Goal: Task Accomplishment & Management: Complete application form

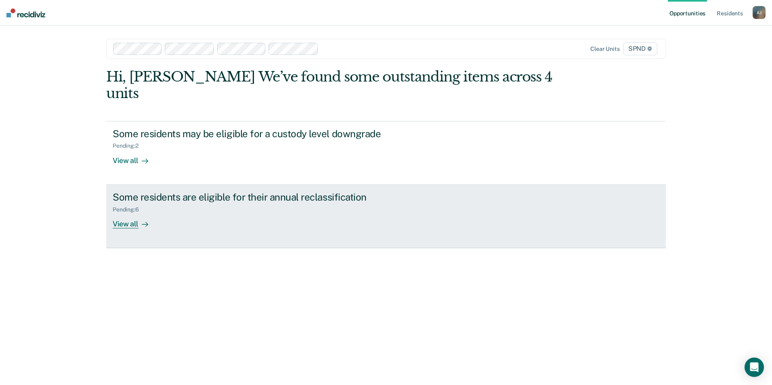
click at [116, 213] on div "View all" at bounding box center [135, 221] width 45 height 16
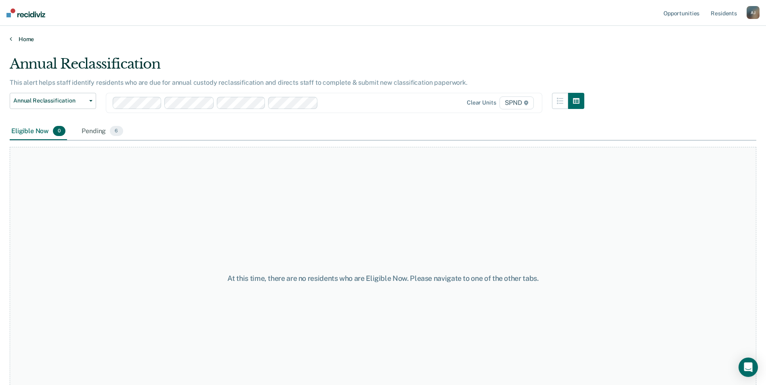
click at [11, 38] on icon at bounding box center [11, 39] width 2 height 6
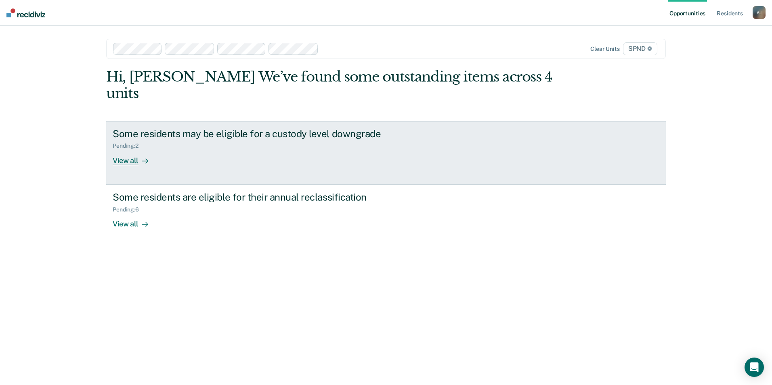
click at [123, 149] on div "View all" at bounding box center [135, 157] width 45 height 16
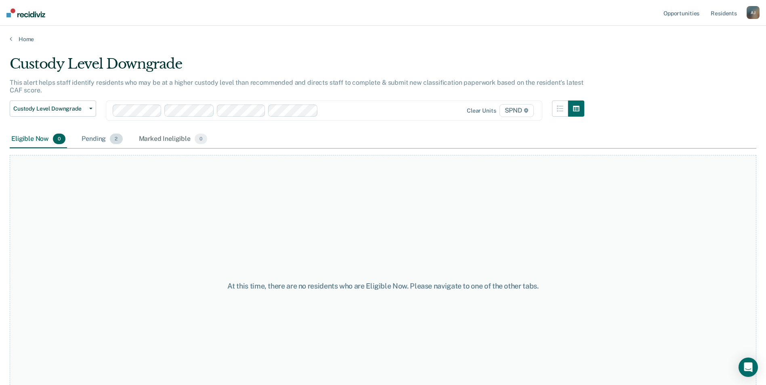
click at [109, 137] on div "Pending 2" at bounding box center [102, 139] width 44 height 18
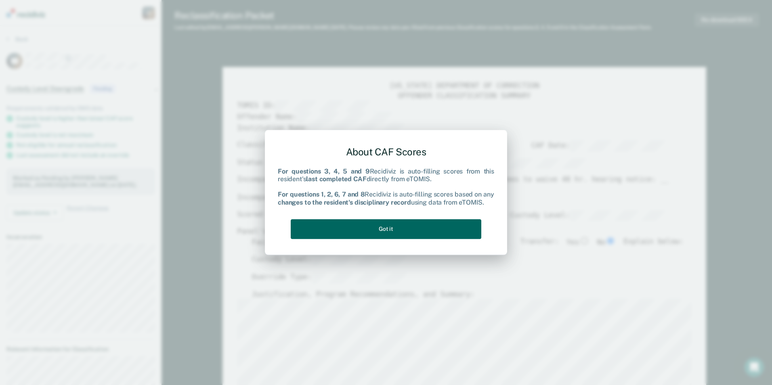
click at [387, 235] on button "Got it" at bounding box center [386, 229] width 191 height 20
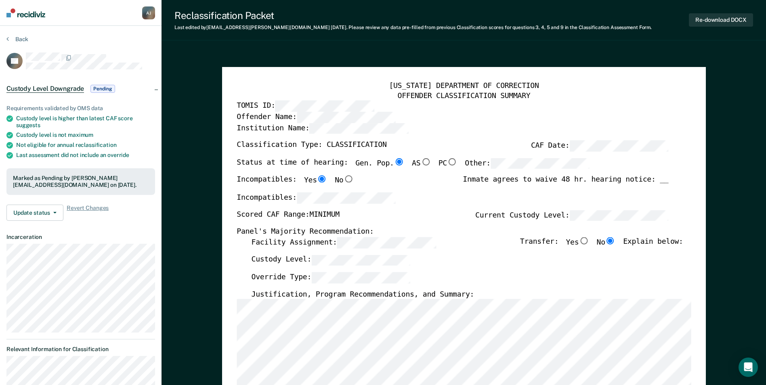
click at [13, 35] on section "Back GB Custody Level Downgrade Pending Requirements validated by OMS data Cust…" at bounding box center [81, 372] width 162 height 693
click at [12, 38] on button "Back" at bounding box center [17, 39] width 22 height 7
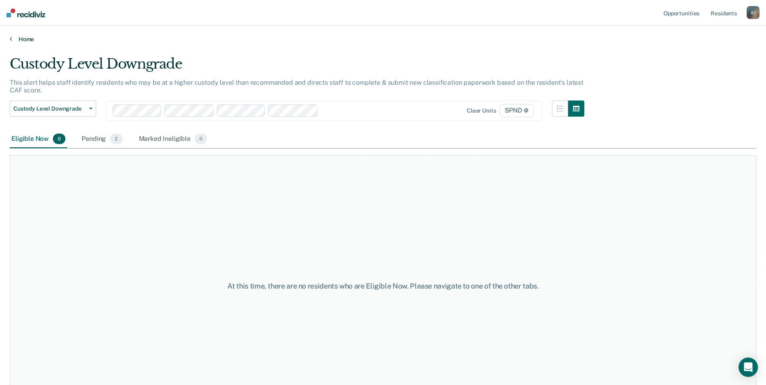
click at [18, 38] on link "Home" at bounding box center [383, 39] width 747 height 7
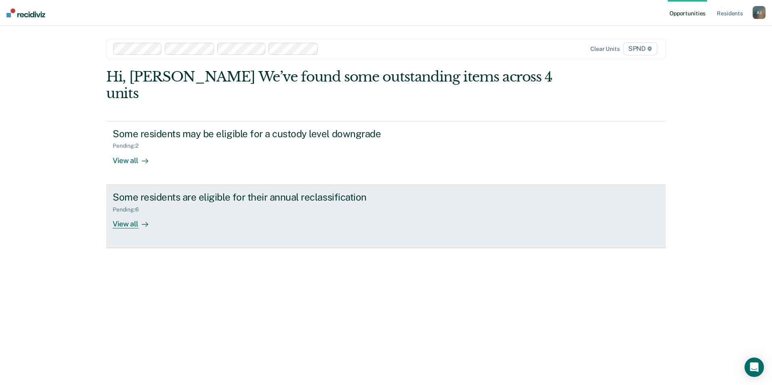
click at [127, 213] on div "View all" at bounding box center [135, 221] width 45 height 16
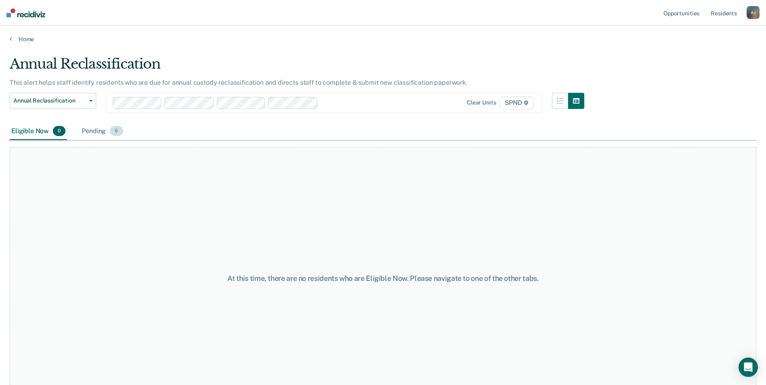
click at [84, 130] on div "Pending 6" at bounding box center [102, 132] width 44 height 18
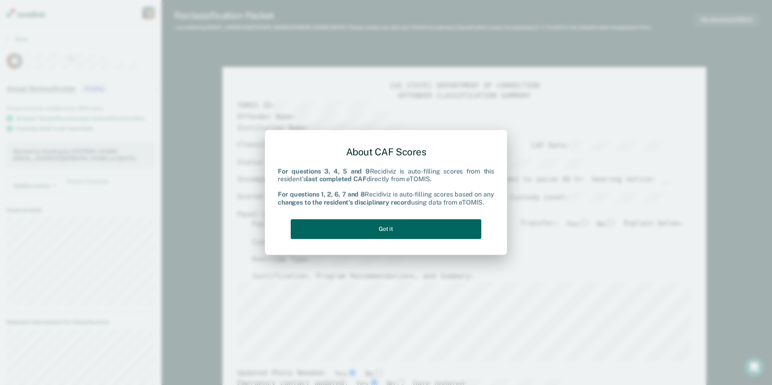
click at [416, 229] on button "Got it" at bounding box center [386, 229] width 191 height 20
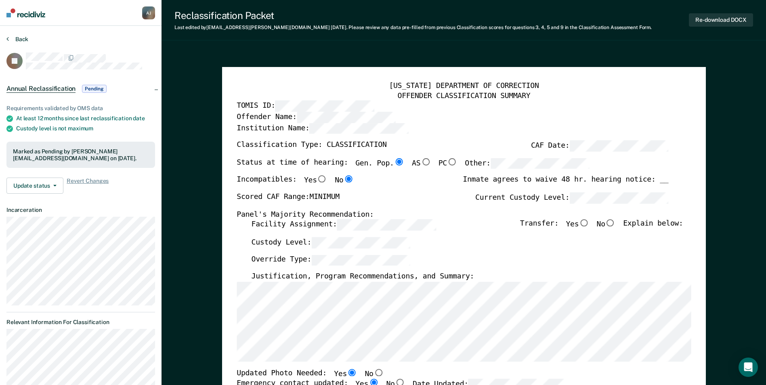
click at [12, 36] on button "Back" at bounding box center [17, 39] width 22 height 7
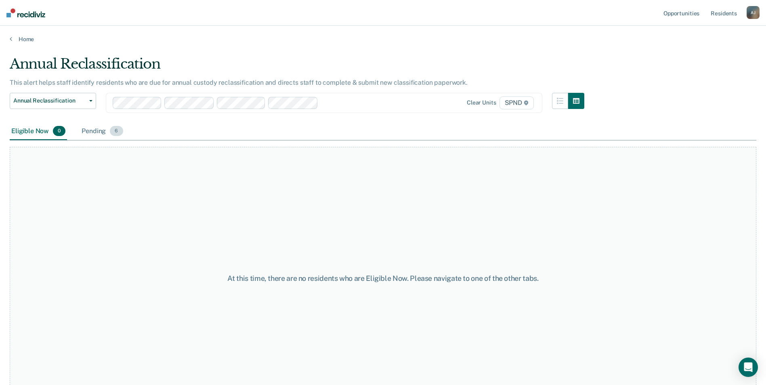
click at [99, 129] on div "Pending 6" at bounding box center [102, 132] width 44 height 18
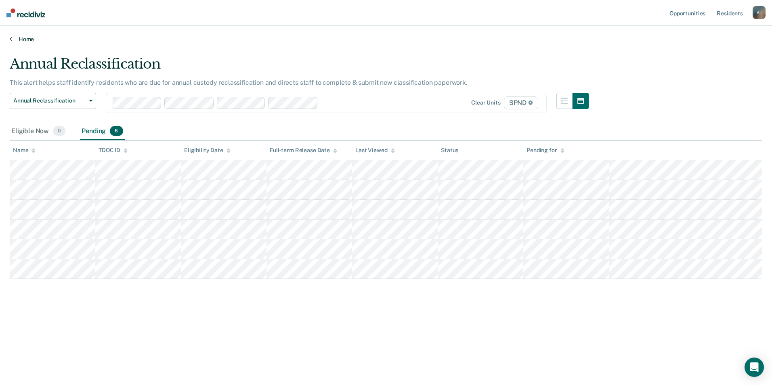
click at [14, 41] on link "Home" at bounding box center [386, 39] width 753 height 7
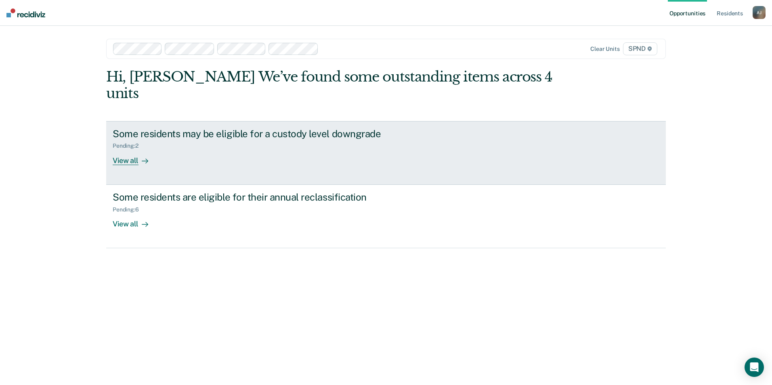
click at [135, 149] on div "View all" at bounding box center [135, 157] width 45 height 16
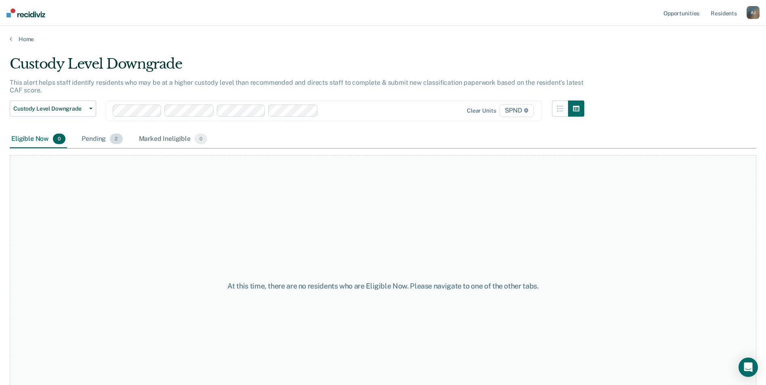
click at [92, 139] on div "Pending 2" at bounding box center [102, 139] width 44 height 18
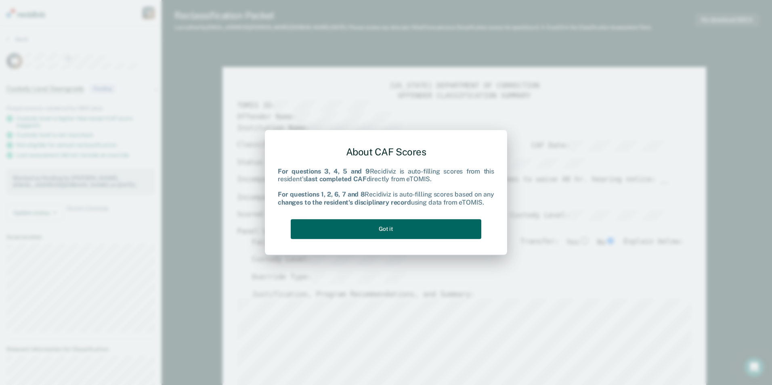
click at [453, 234] on button "Got it" at bounding box center [386, 229] width 191 height 20
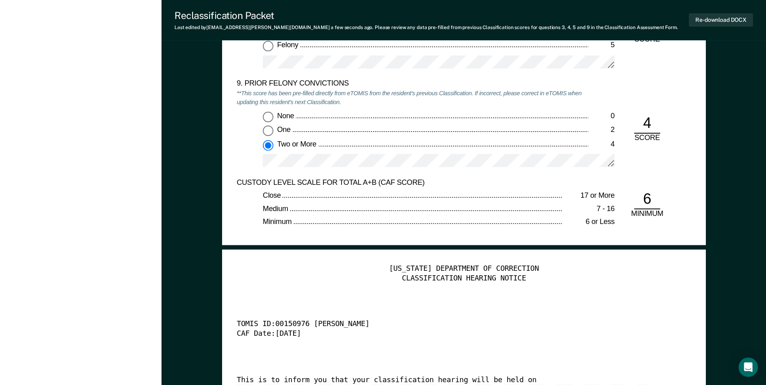
scroll to position [1800, 0]
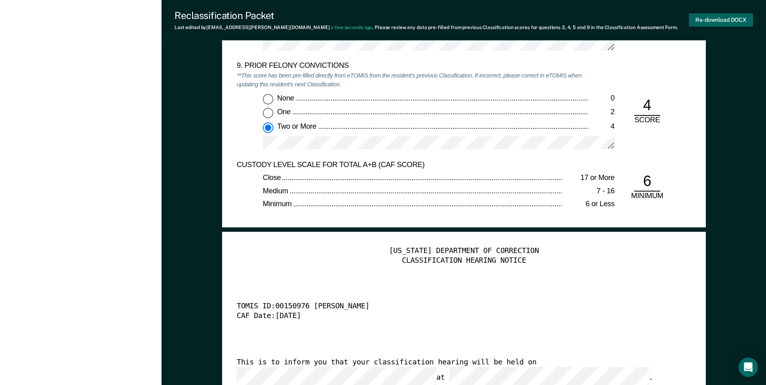
click at [700, 22] on button "Re-download DOCX" at bounding box center [721, 19] width 64 height 13
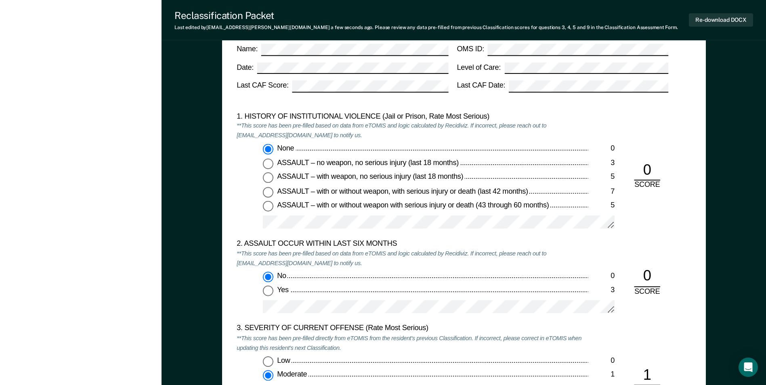
scroll to position [0, 0]
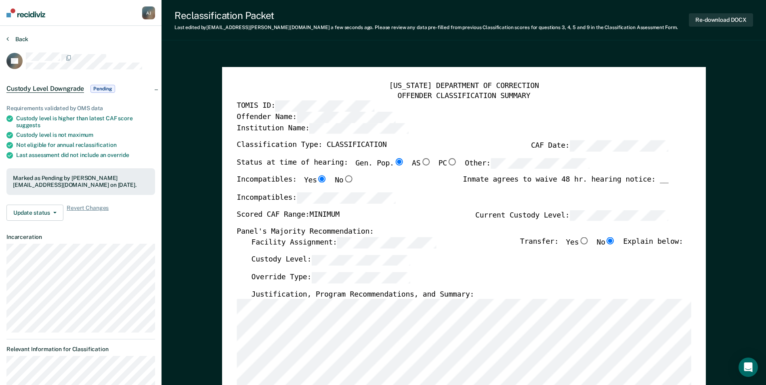
click at [8, 39] on icon at bounding box center [7, 39] width 2 height 6
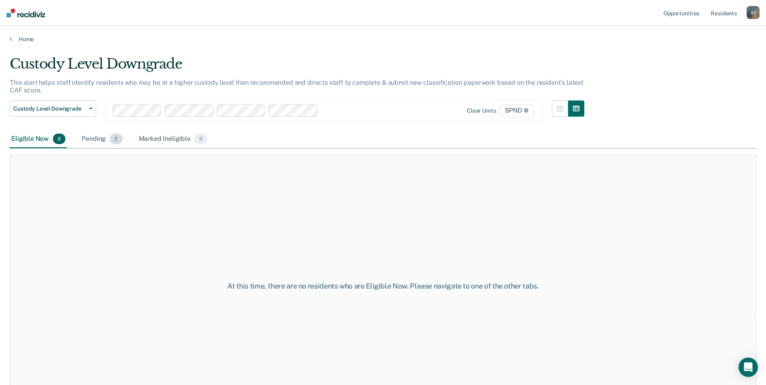
click at [107, 141] on div "Pending 2" at bounding box center [102, 139] width 44 height 18
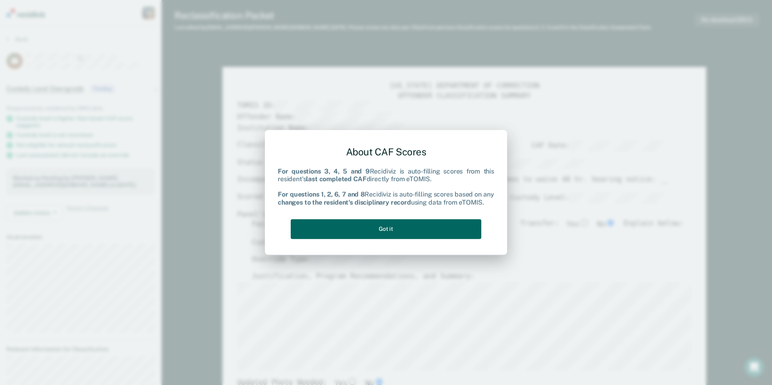
click at [436, 227] on button "Got it" at bounding box center [386, 229] width 191 height 20
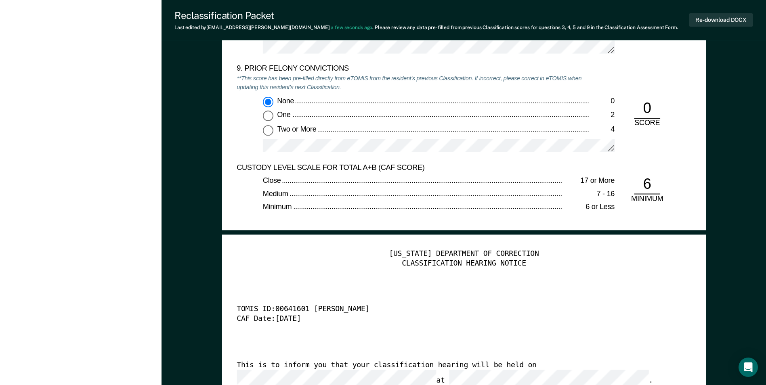
scroll to position [1839, 0]
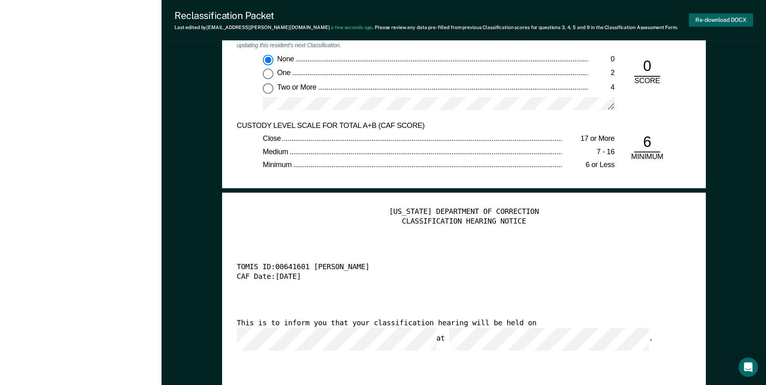
click at [727, 21] on button "Re-download DOCX" at bounding box center [721, 19] width 64 height 13
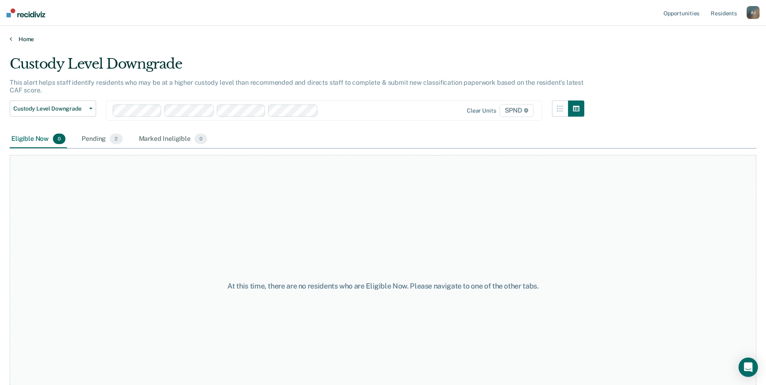
click at [24, 38] on link "Home" at bounding box center [383, 39] width 747 height 7
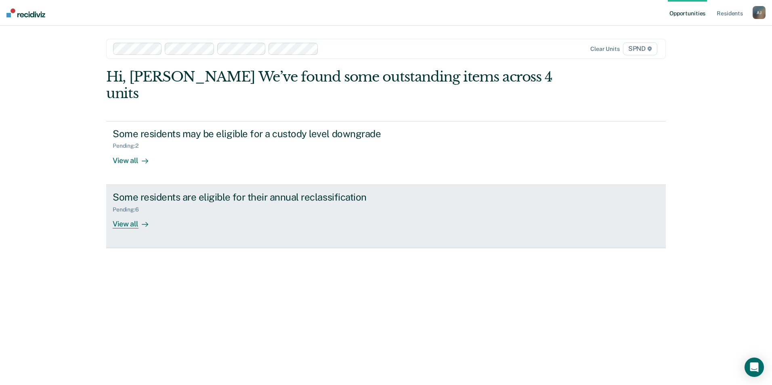
click at [132, 213] on div "View all" at bounding box center [135, 221] width 45 height 16
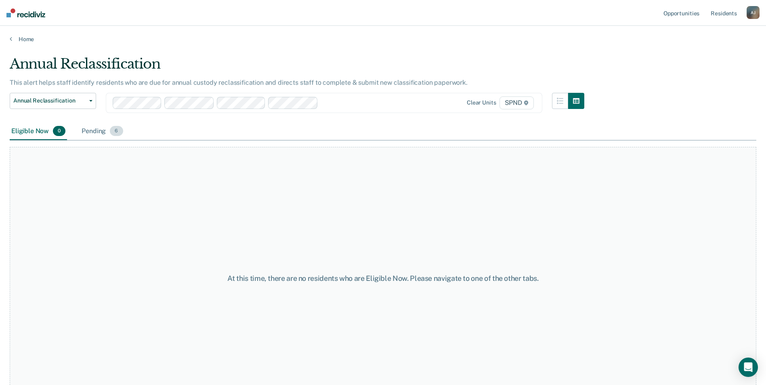
click at [88, 130] on div "Pending 6" at bounding box center [102, 132] width 44 height 18
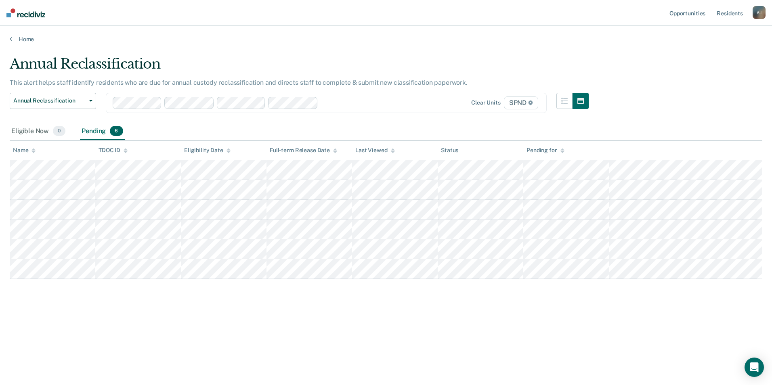
click at [696, 159] on th at bounding box center [685, 151] width 153 height 20
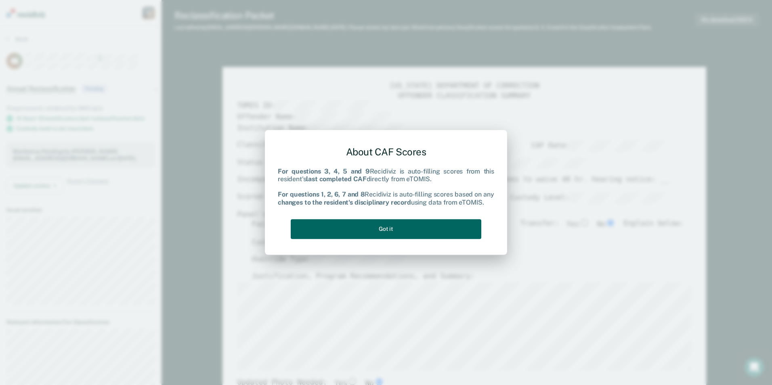
click at [431, 222] on button "Got it" at bounding box center [386, 229] width 191 height 20
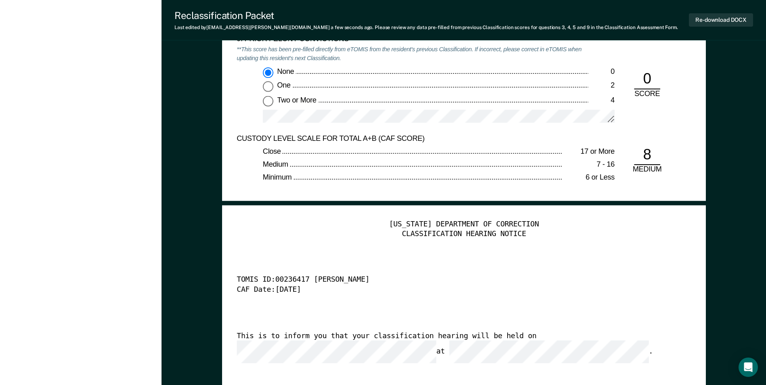
scroll to position [1849, 0]
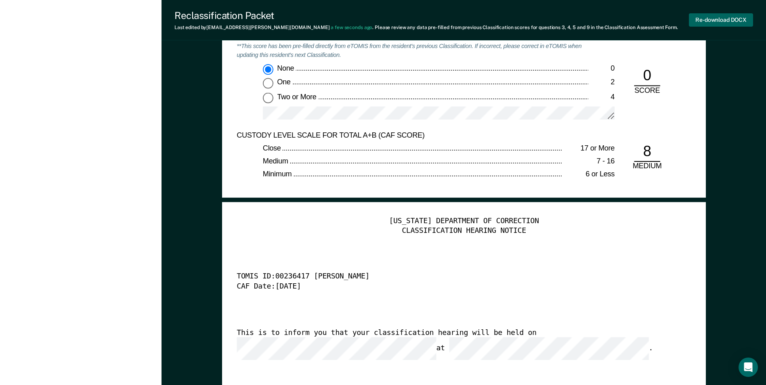
click at [716, 19] on button "Re-download DOCX" at bounding box center [721, 19] width 64 height 13
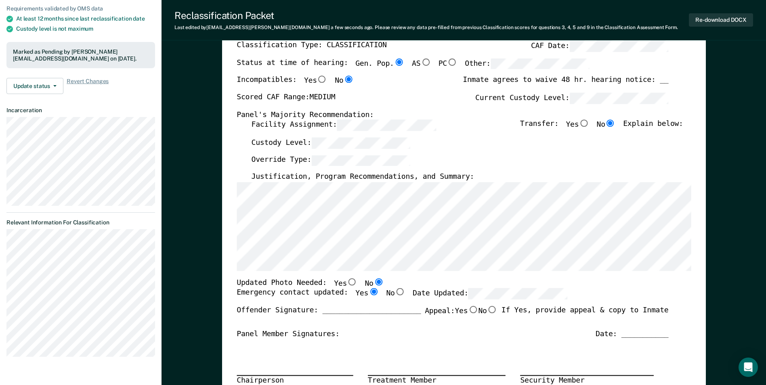
scroll to position [0, 0]
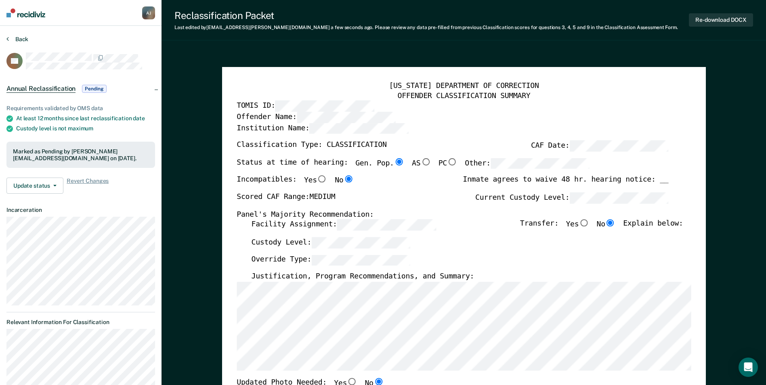
click at [10, 39] on button "Back" at bounding box center [17, 39] width 22 height 7
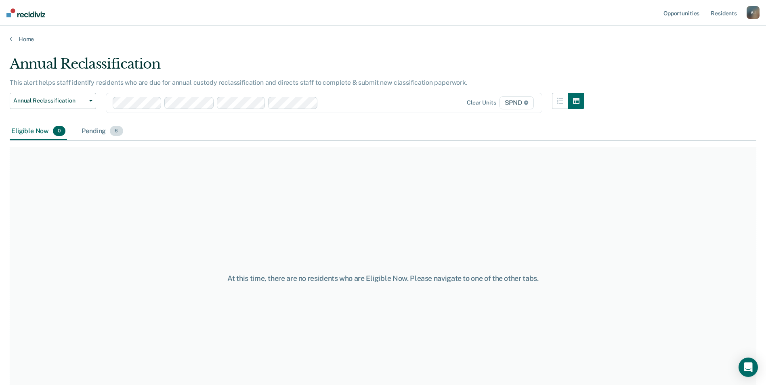
click at [110, 134] on span "6" at bounding box center [116, 131] width 13 height 10
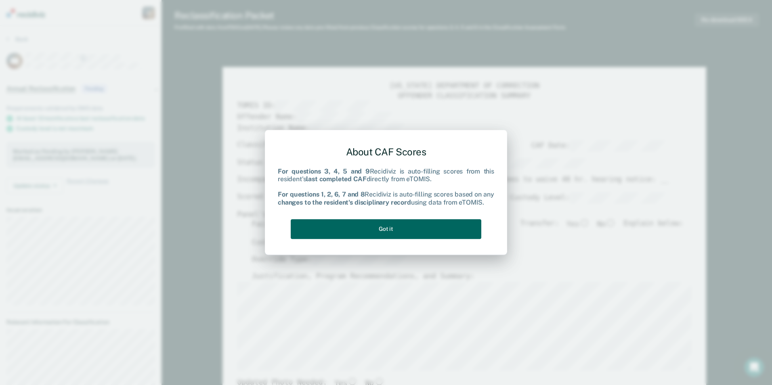
click at [410, 230] on button "Got it" at bounding box center [386, 229] width 191 height 20
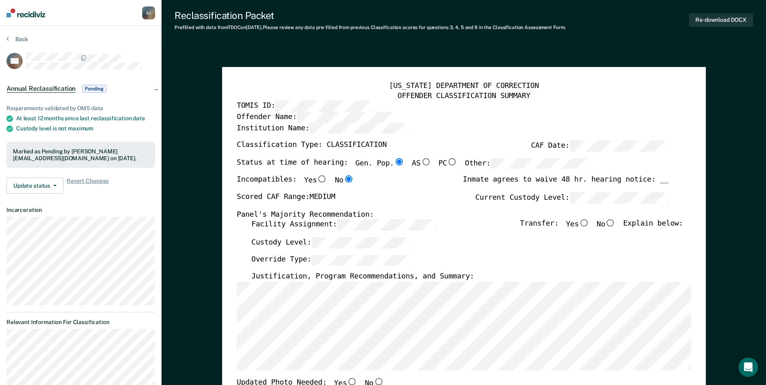
click at [616, 224] on input "No" at bounding box center [610, 223] width 10 height 7
type textarea "x"
radio input "true"
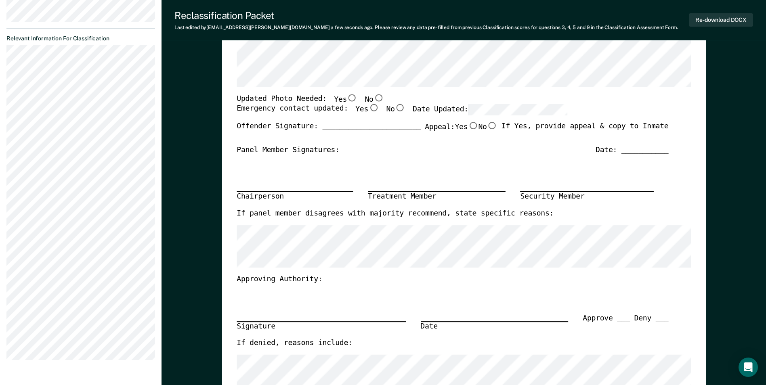
click at [373, 98] on input "No" at bounding box center [378, 97] width 10 height 7
type textarea "x"
radio input "true"
click at [368, 107] on input "Yes" at bounding box center [373, 108] width 10 height 7
type textarea "x"
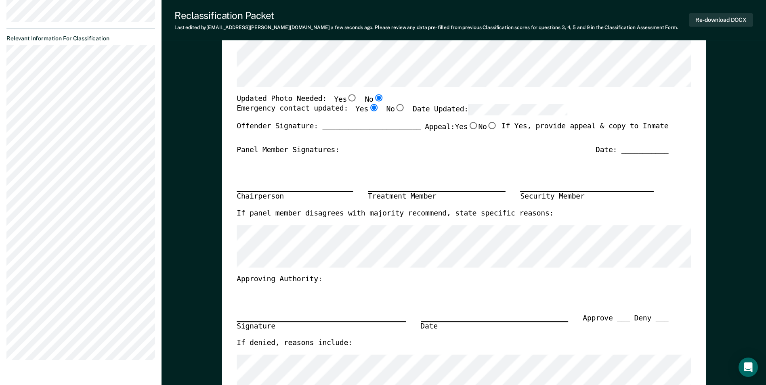
radio input "true"
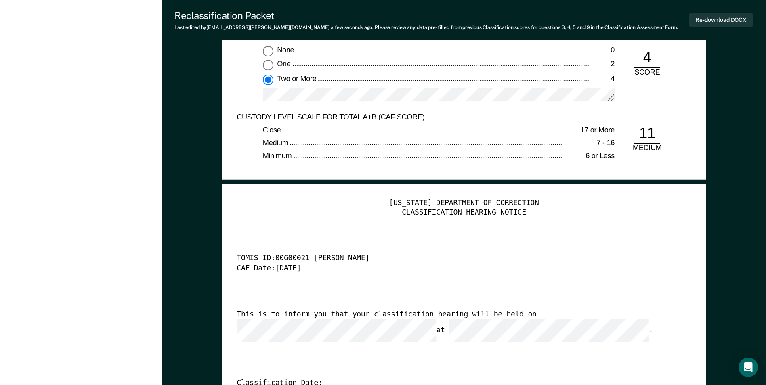
scroll to position [1881, 0]
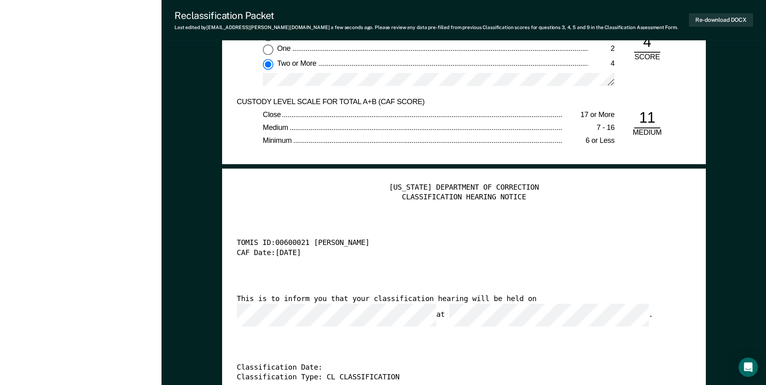
click at [561, 307] on div "This is to inform you that your classification hearing will be held on at ." at bounding box center [453, 311] width 432 height 32
click at [709, 17] on button "Re-download DOCX" at bounding box center [721, 19] width 64 height 13
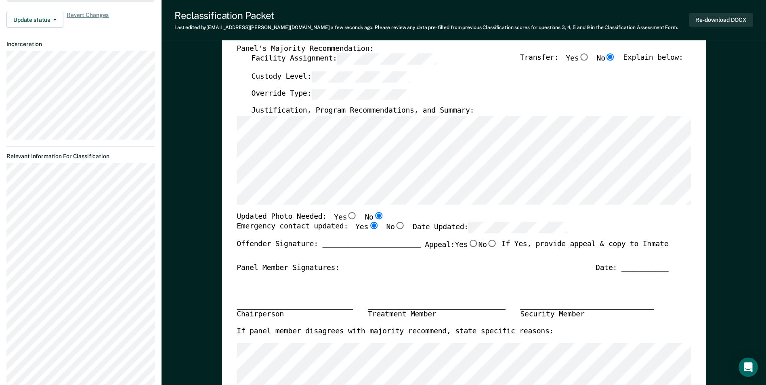
scroll to position [0, 0]
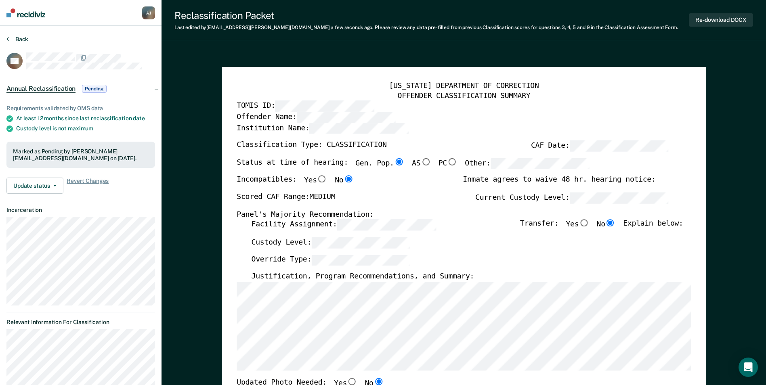
click at [8, 39] on icon at bounding box center [7, 39] width 2 height 6
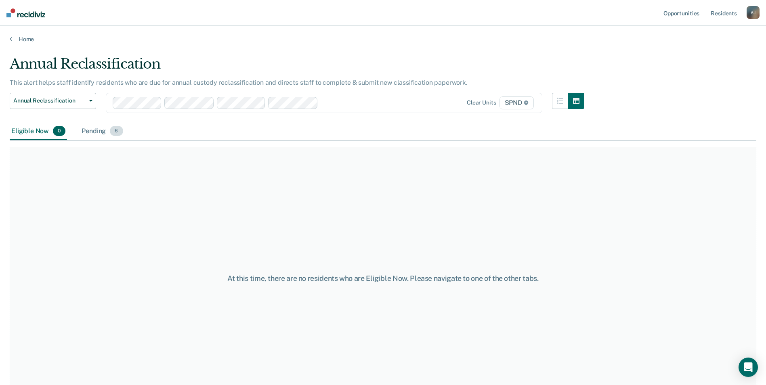
click at [83, 132] on div "Pending 6" at bounding box center [102, 132] width 44 height 18
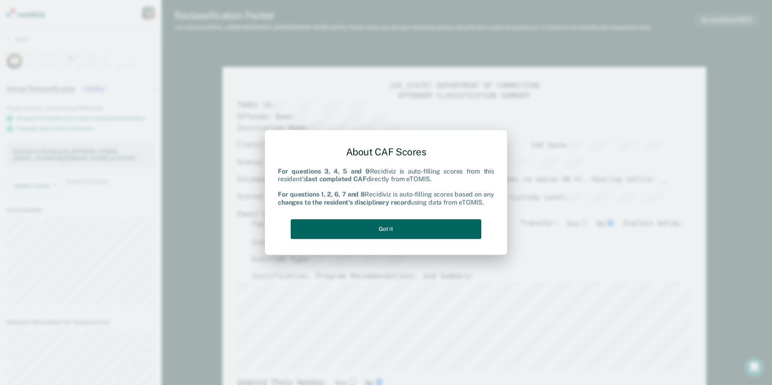
click at [382, 225] on button "Got it" at bounding box center [386, 229] width 191 height 20
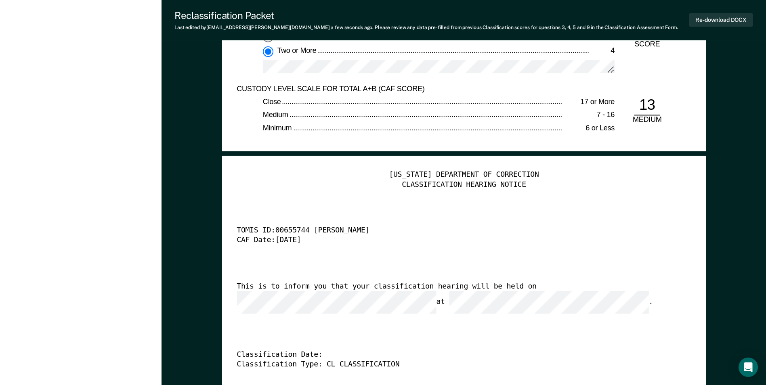
scroll to position [1898, 0]
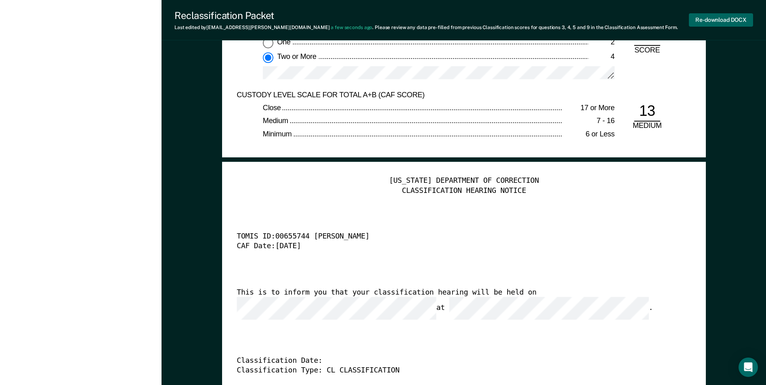
click at [727, 22] on button "Re-download DOCX" at bounding box center [721, 19] width 64 height 13
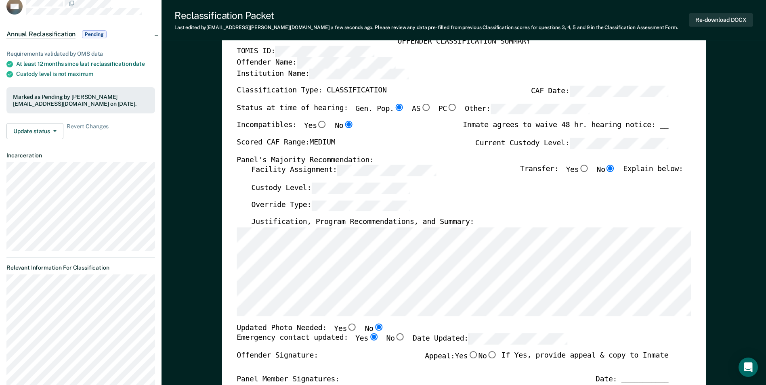
scroll to position [0, 0]
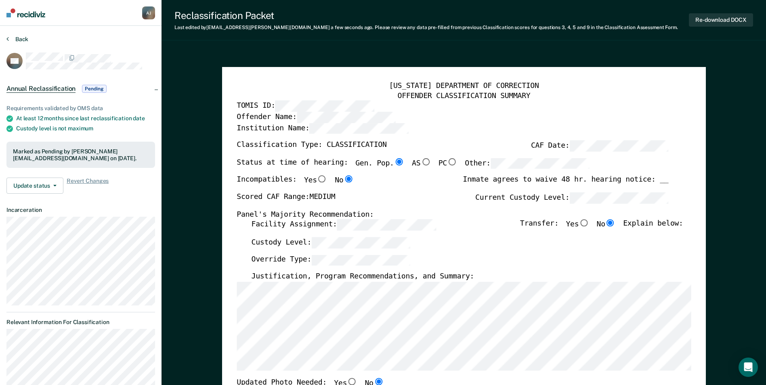
click at [10, 39] on button "Back" at bounding box center [17, 39] width 22 height 7
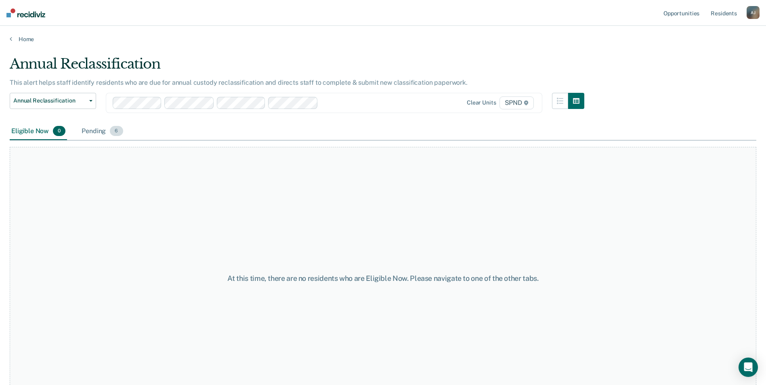
click at [94, 133] on div "Pending 6" at bounding box center [102, 132] width 44 height 18
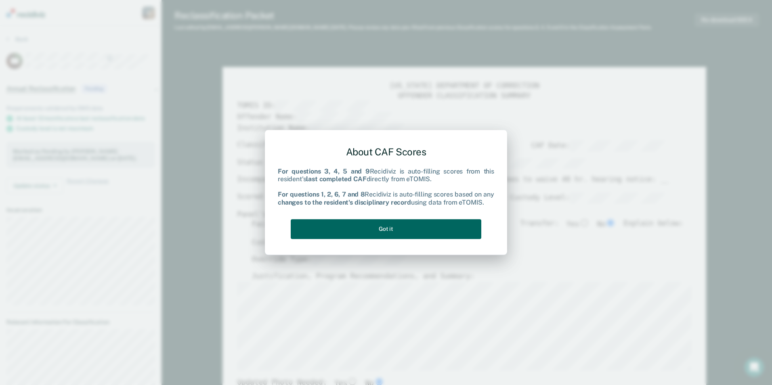
click at [422, 235] on button "Got it" at bounding box center [386, 229] width 191 height 20
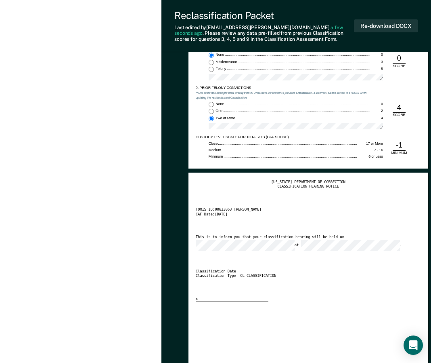
scroll to position [904, 0]
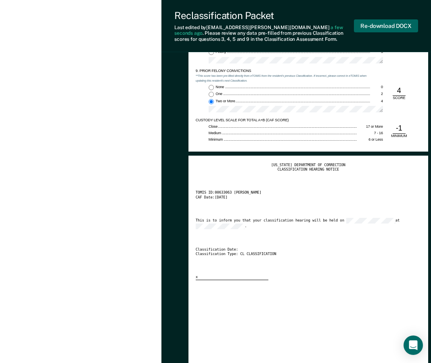
click at [390, 26] on button "Re-download DOCX" at bounding box center [386, 25] width 64 height 13
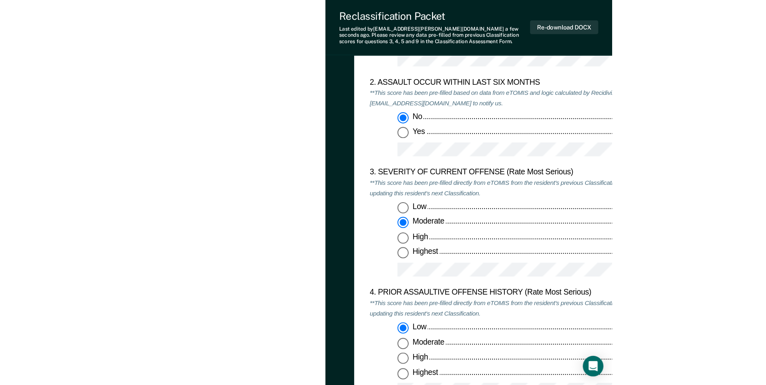
scroll to position [0, 0]
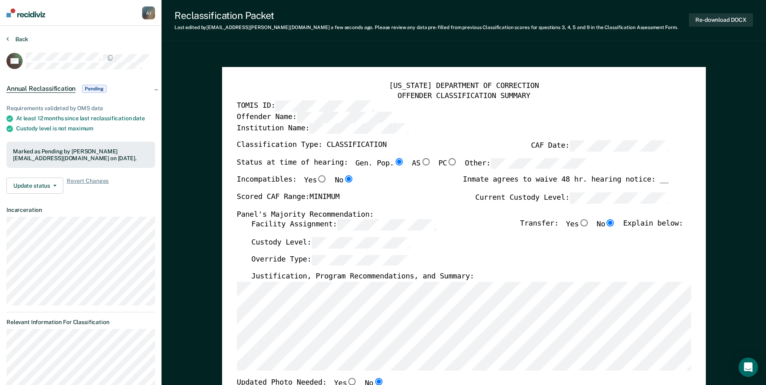
click at [13, 36] on button "Back" at bounding box center [17, 39] width 22 height 7
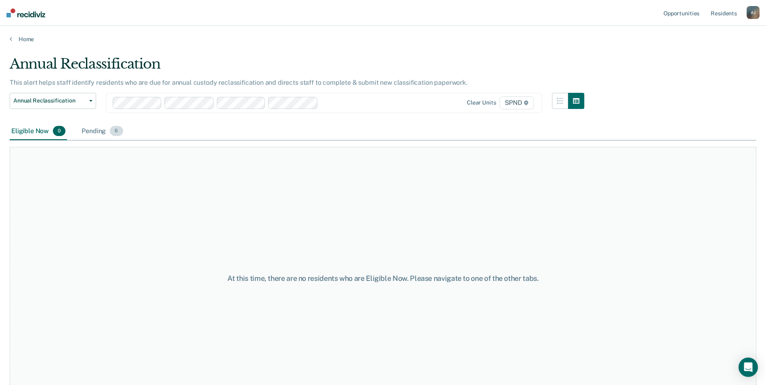
click at [101, 126] on div "Pending 6" at bounding box center [102, 132] width 44 height 18
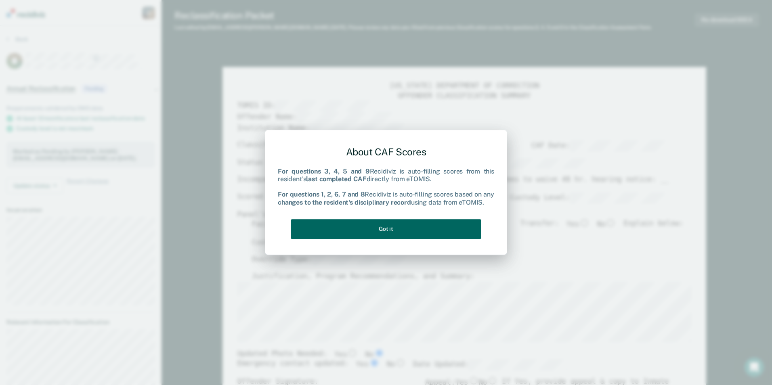
click at [436, 227] on button "Got it" at bounding box center [386, 229] width 191 height 20
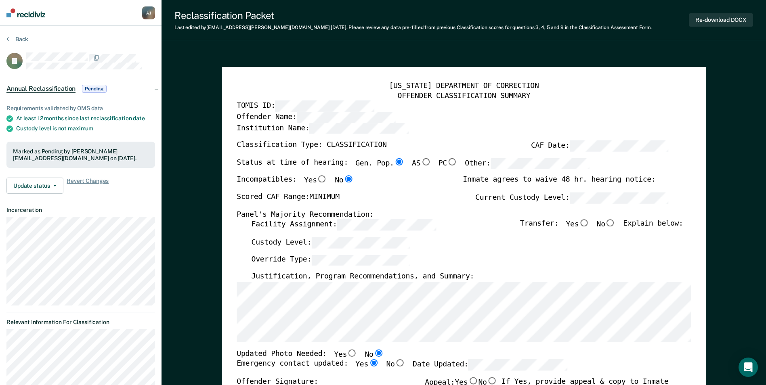
click at [616, 223] on input "No" at bounding box center [610, 223] width 10 height 7
type textarea "x"
radio input "true"
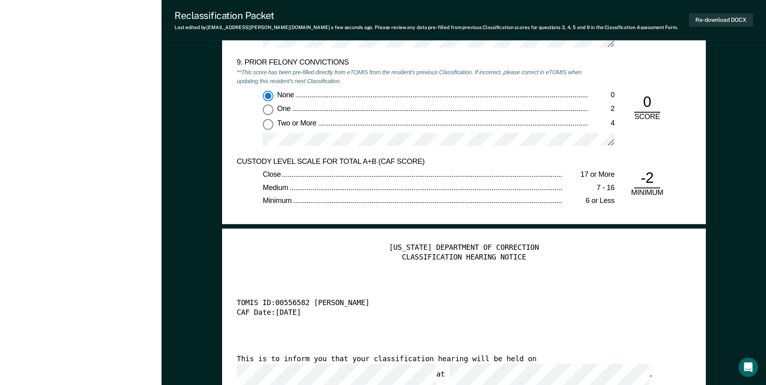
scroll to position [1923, 0]
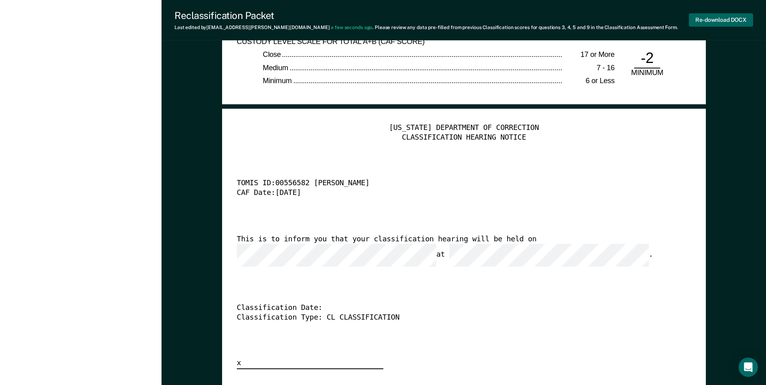
click at [726, 14] on button "Re-download DOCX" at bounding box center [721, 19] width 64 height 13
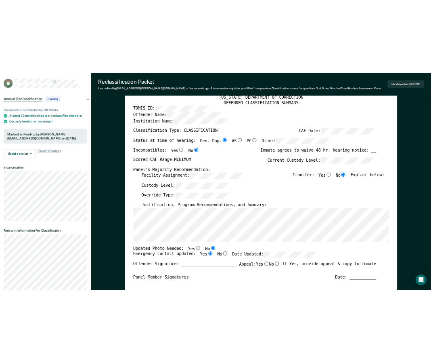
scroll to position [0, 0]
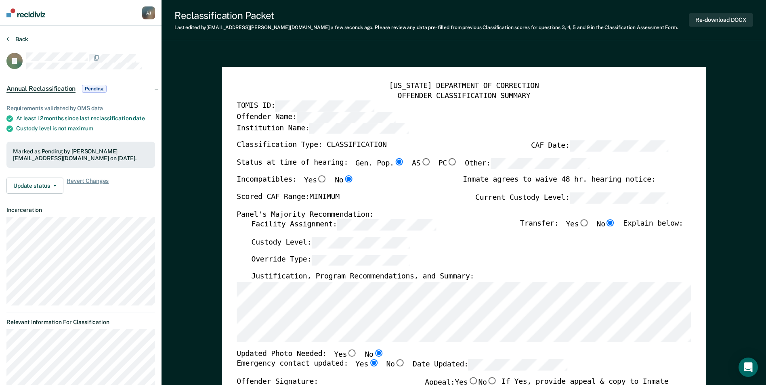
click at [8, 39] on icon at bounding box center [7, 39] width 2 height 6
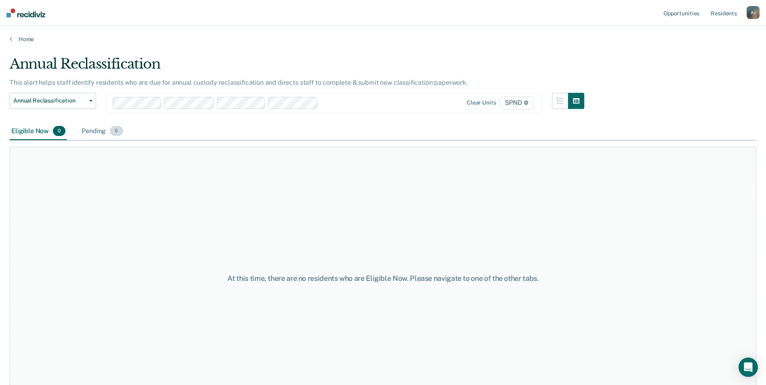
click at [101, 131] on div "Pending 6" at bounding box center [102, 132] width 44 height 18
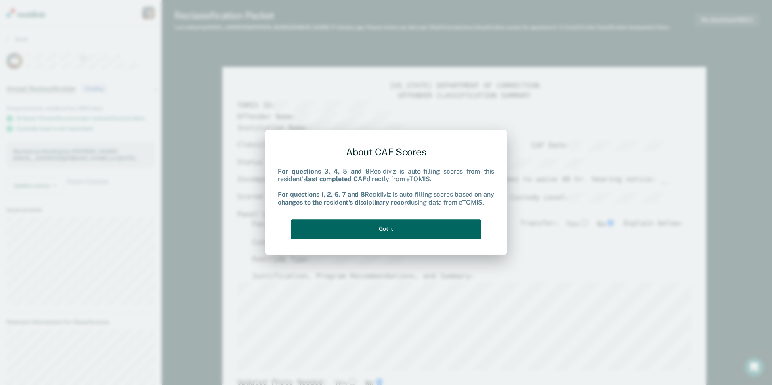
click at [413, 235] on button "Got it" at bounding box center [386, 229] width 191 height 20
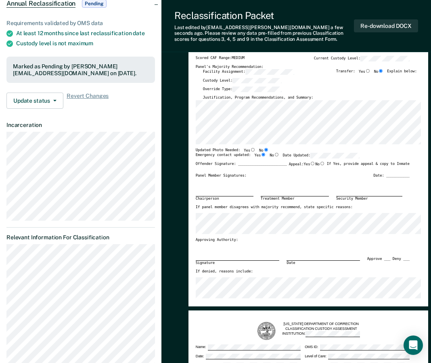
scroll to position [73, 0]
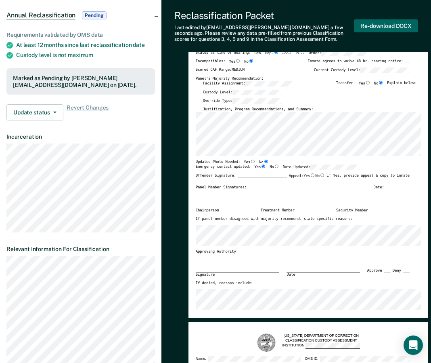
click at [408, 27] on button "Re-download DOCX" at bounding box center [386, 25] width 64 height 13
type textarea "x"
